Goal: Obtain resource: Download file/media

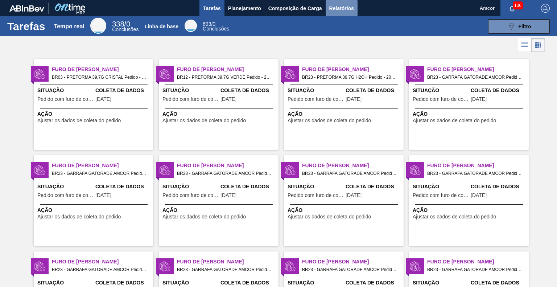
click at [352, 3] on button "Relatórios" at bounding box center [342, 8] width 32 height 16
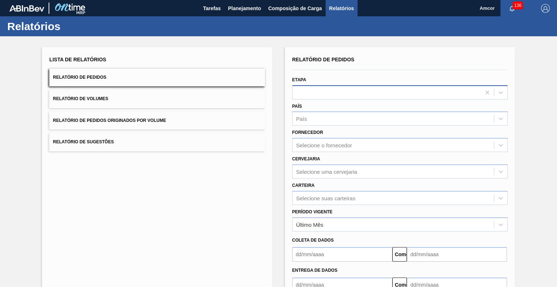
click at [303, 97] on div at bounding box center [387, 92] width 188 height 11
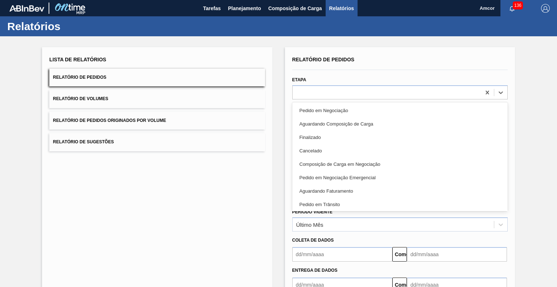
click at [335, 189] on font "Aguardando Faturamento" at bounding box center [327, 190] width 54 height 5
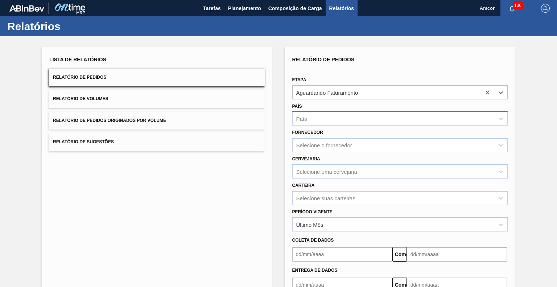
click at [318, 117] on div "País" at bounding box center [393, 119] width 201 height 11
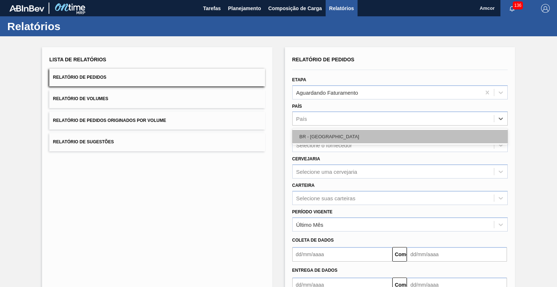
click at [328, 136] on div "BR - [GEOGRAPHIC_DATA]" at bounding box center [399, 136] width 215 height 13
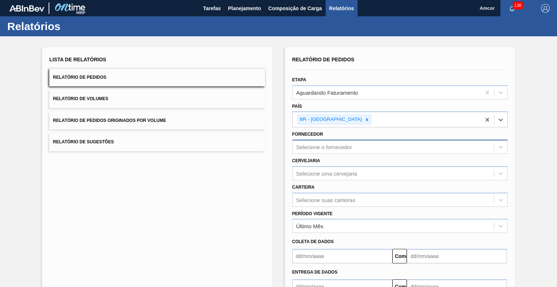
click at [328, 144] on font "Selecione o fornecedor" at bounding box center [324, 147] width 56 height 6
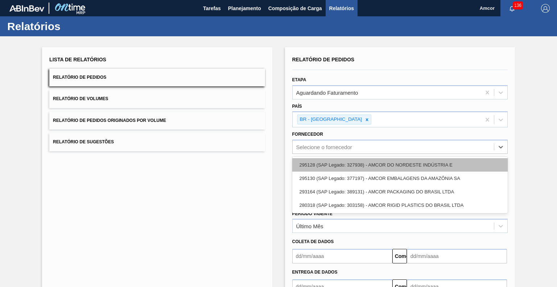
click at [344, 162] on font "295128 (SAP Legado: 327938) - AMCOR DO NORDESTE INDÚSTRIA E" at bounding box center [376, 164] width 153 height 5
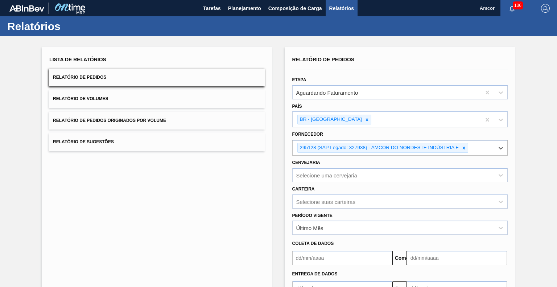
click at [479, 148] on div "295128 (SAP Legado: 327938) - AMCOR DO NORDESTE INDÚSTRIA E" at bounding box center [393, 147] width 201 height 15
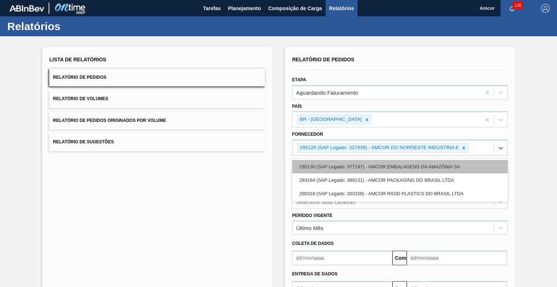
click at [453, 165] on font "295130 (SAP Legado: 377197) - AMCOR EMBALAGENS DA AMAZÔNIA SA" at bounding box center [380, 166] width 161 height 5
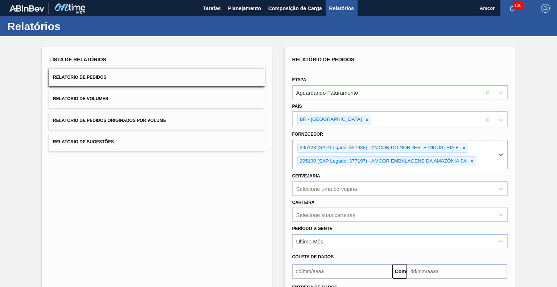
scroll to position [64, 0]
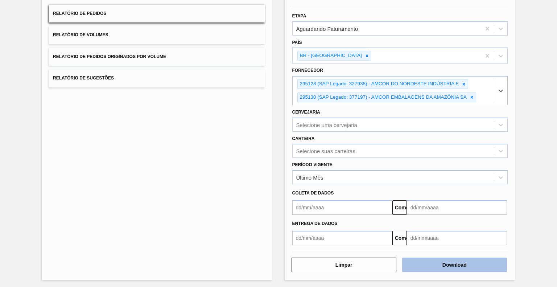
click at [428, 263] on button "Download" at bounding box center [454, 265] width 105 height 15
